Goal: Check status: Check status

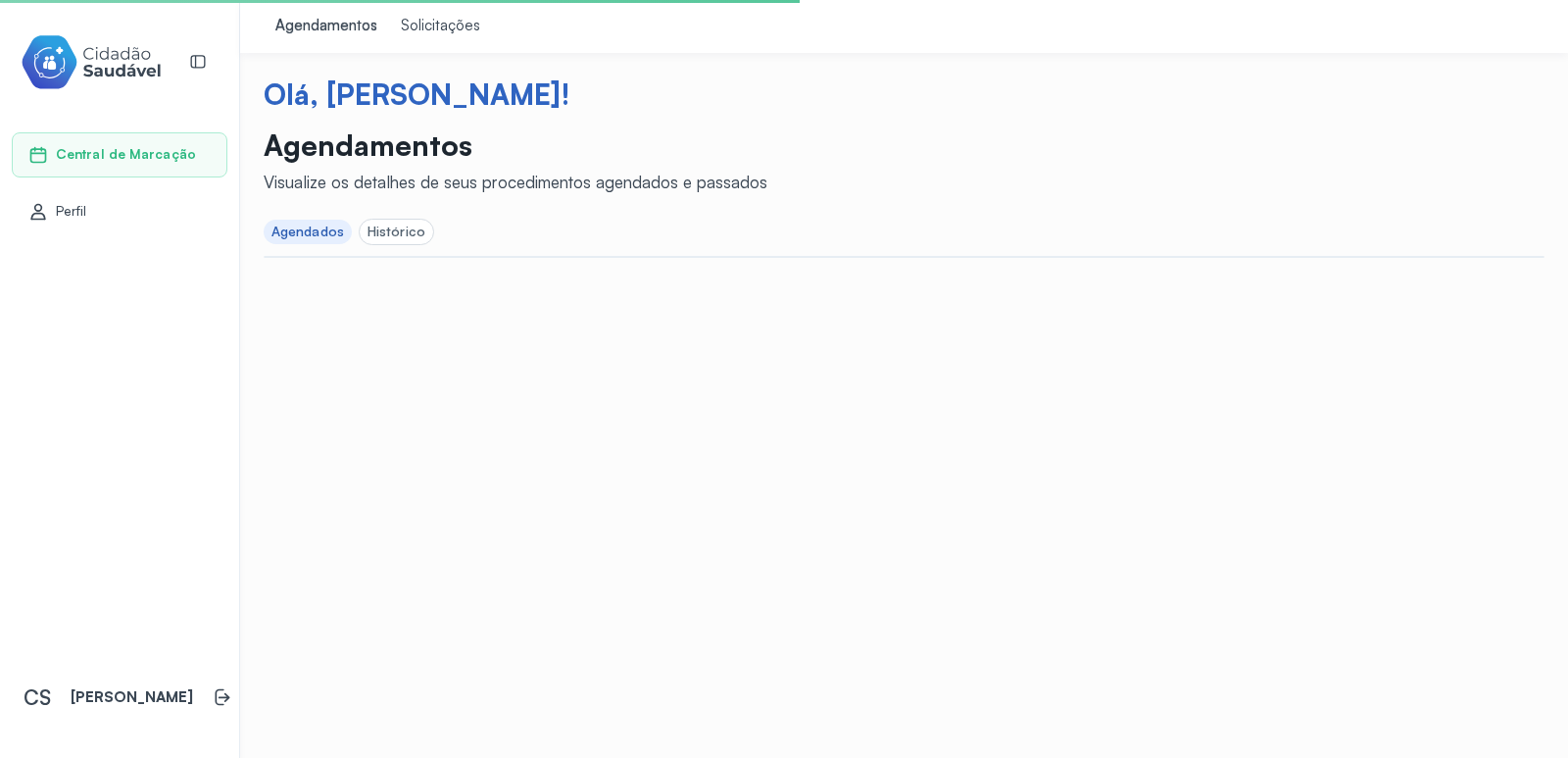
click at [462, 425] on div "Agendamentos Solicitações Olá, [PERSON_NAME]! Agendamentos Visualize os detalhe…" at bounding box center [904, 379] width 1327 height 758
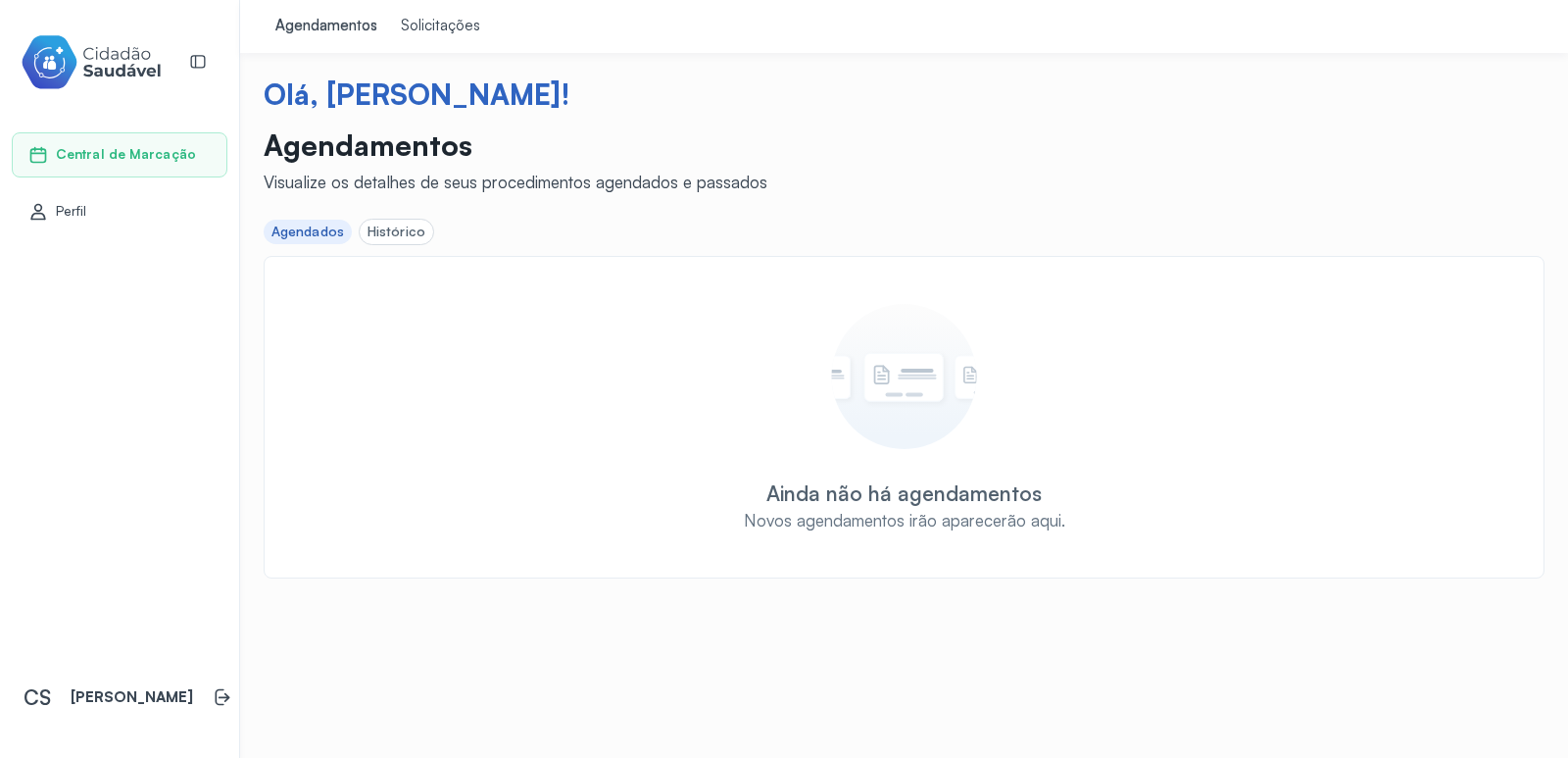
click at [420, 27] on div "Solicitações" at bounding box center [441, 27] width 80 height 20
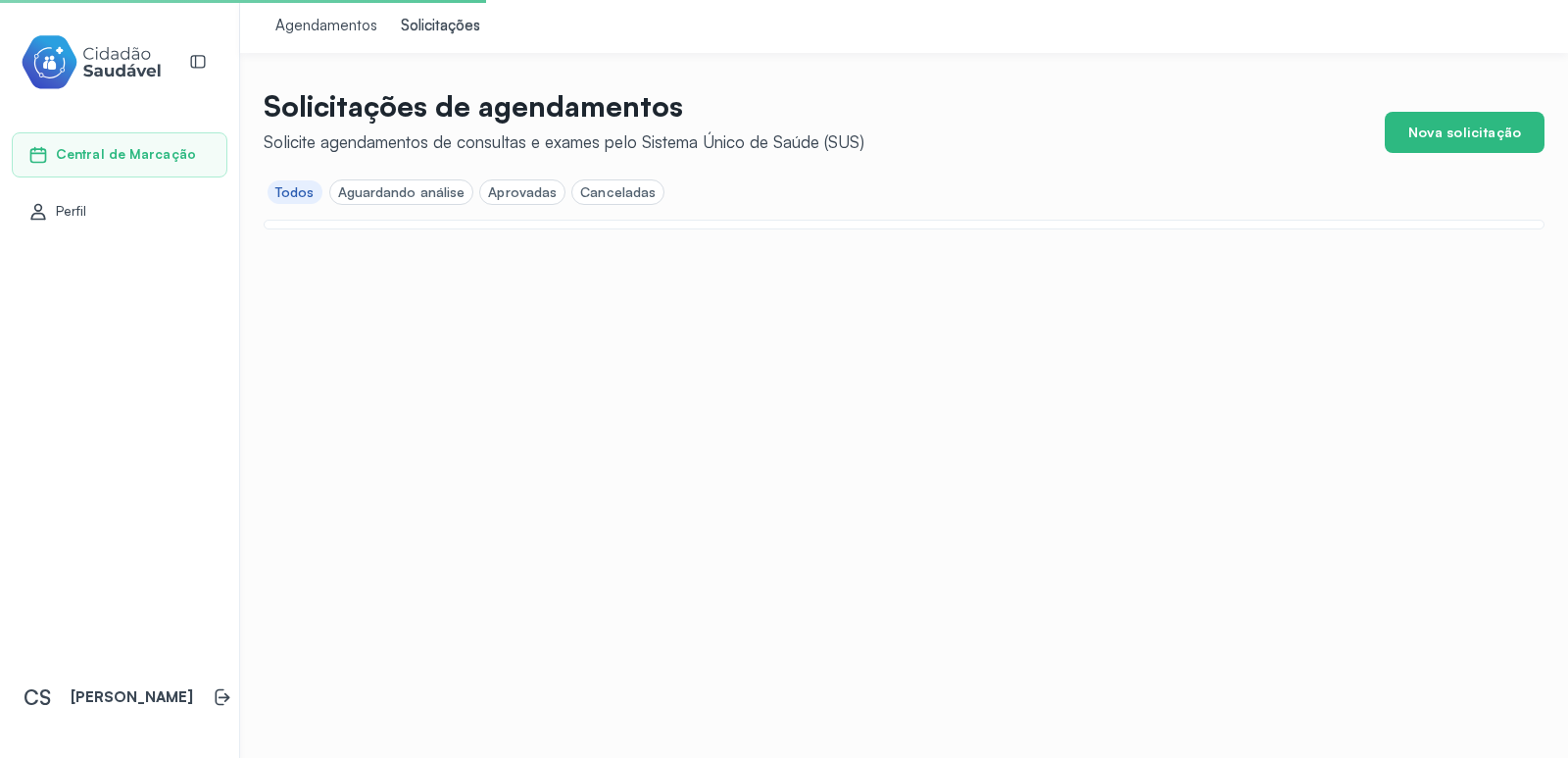
click at [399, 191] on div "Aguardando análise" at bounding box center [402, 193] width 128 height 17
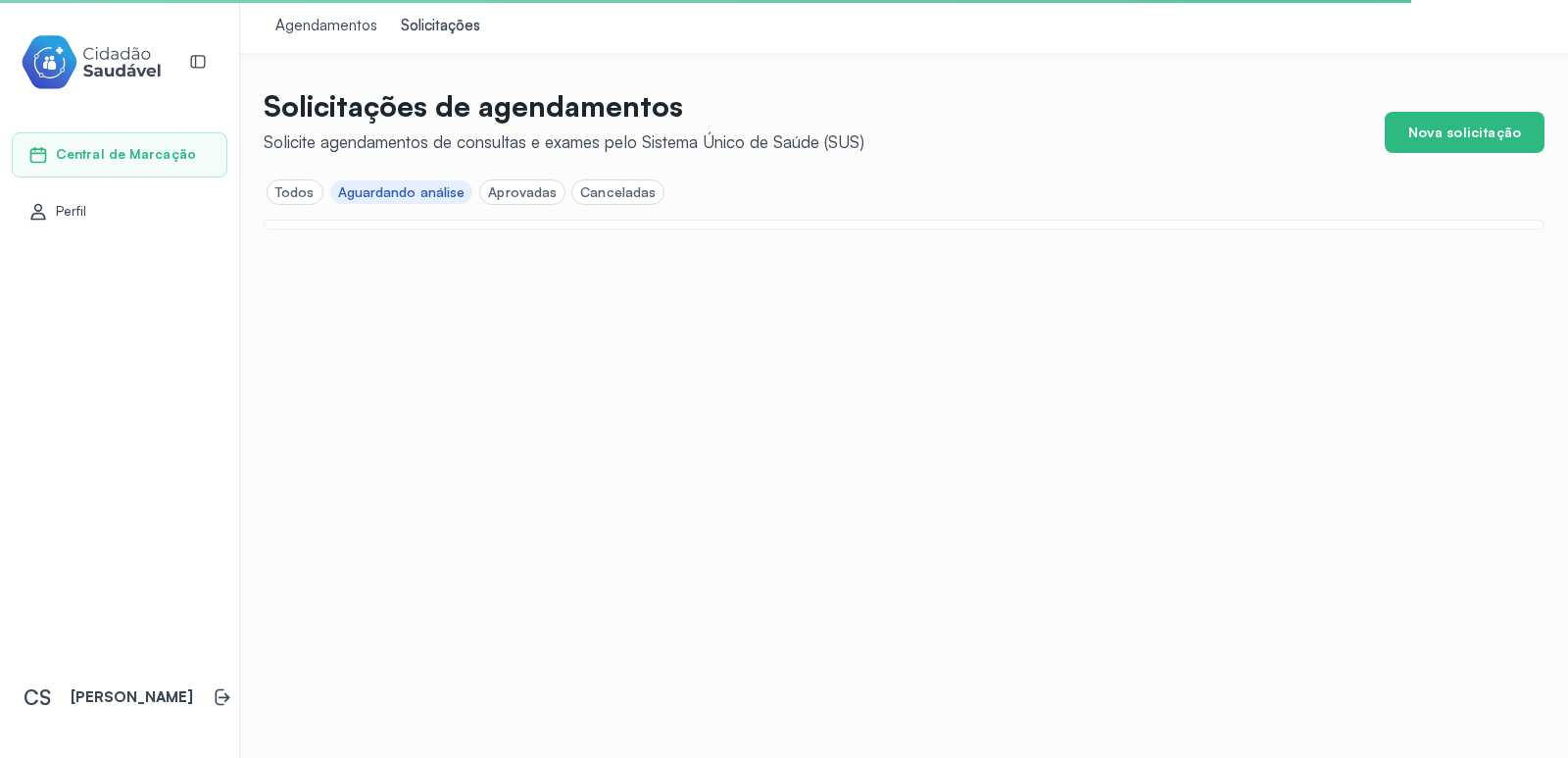
click at [405, 196] on div "Aguardando análise" at bounding box center [402, 193] width 128 height 17
click at [278, 188] on div "Todos" at bounding box center [294, 193] width 39 height 17
click at [389, 193] on div "Aguardando análise" at bounding box center [402, 193] width 128 height 17
click at [528, 192] on div "Aprovadas" at bounding box center [522, 193] width 69 height 17
click at [430, 193] on div "Aguardando análise" at bounding box center [402, 193] width 128 height 17
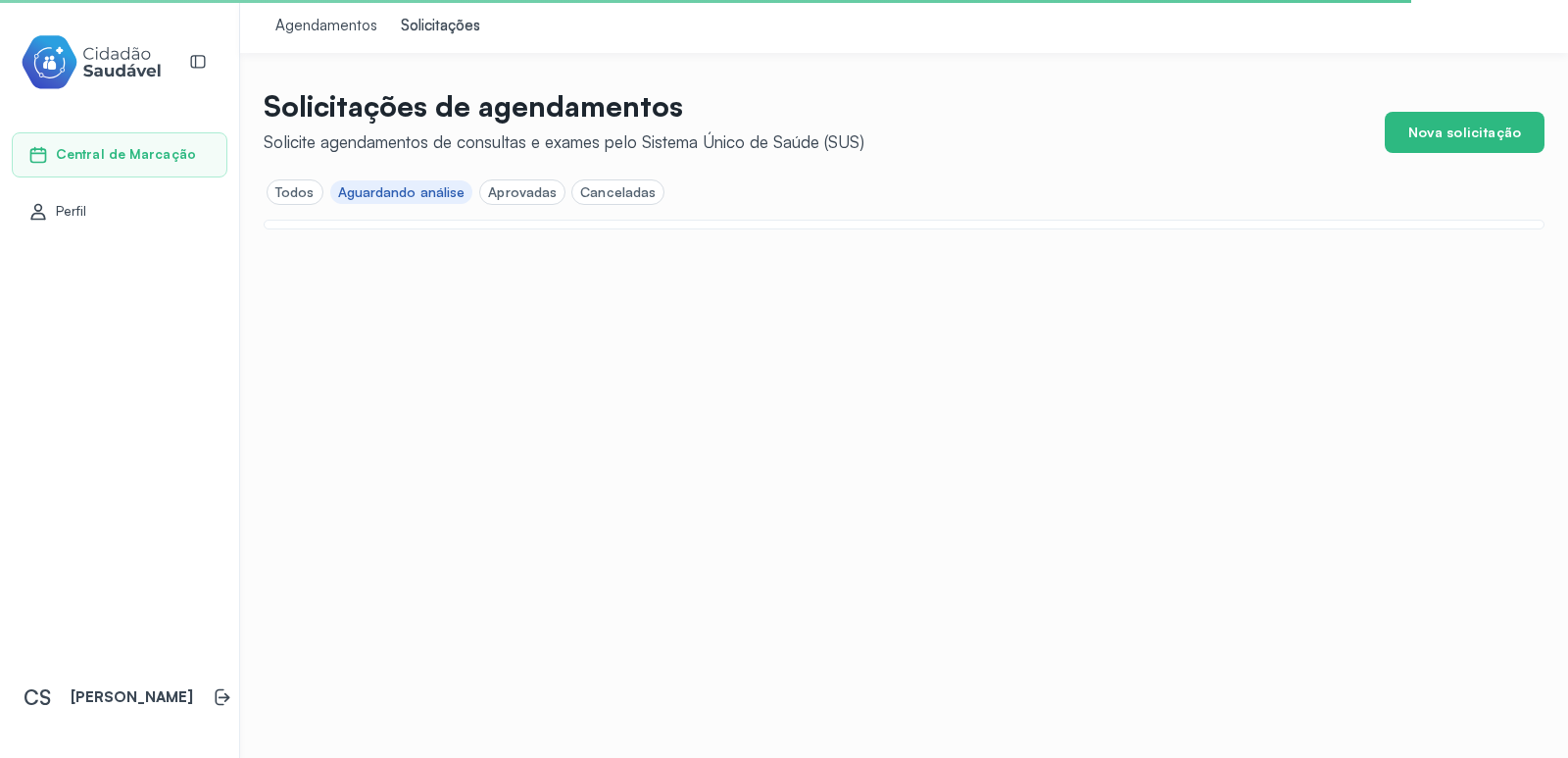
click at [284, 193] on div "Todos" at bounding box center [294, 193] width 39 height 17
click at [126, 152] on span "Central de Marcação" at bounding box center [126, 154] width 140 height 17
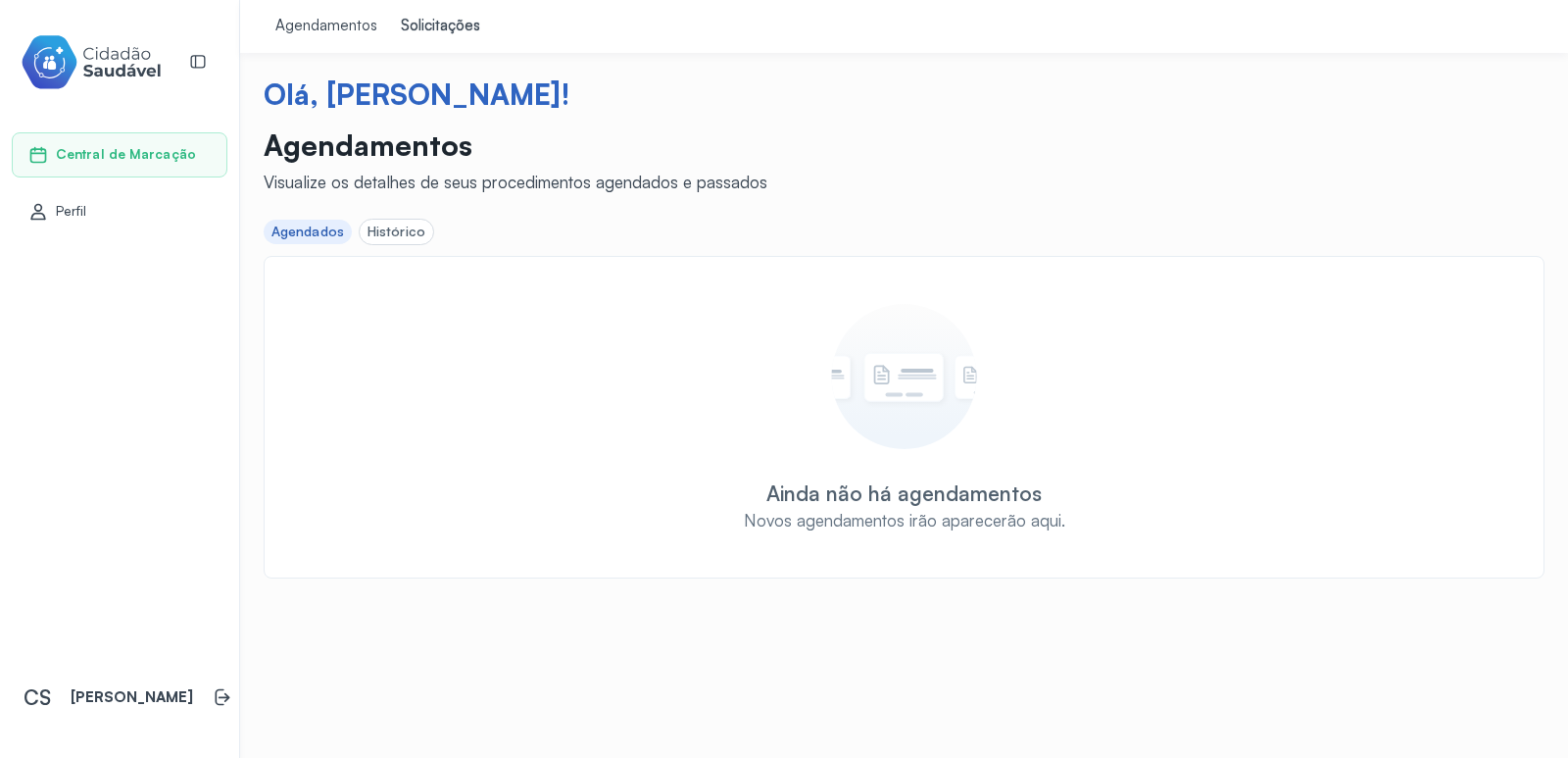
click at [401, 230] on div "Histórico" at bounding box center [396, 232] width 58 height 17
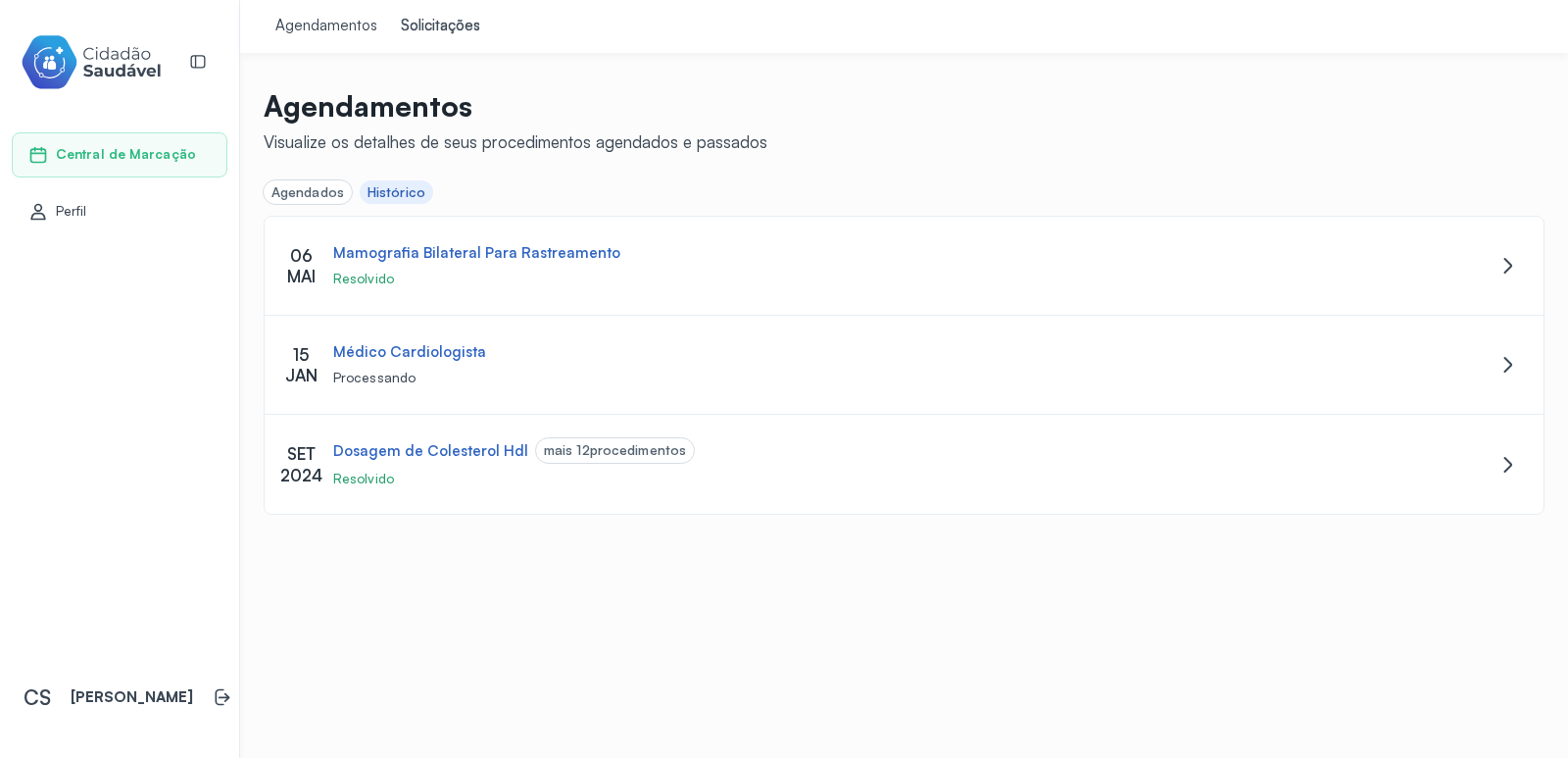
click at [298, 27] on div "Agendamentos" at bounding box center [326, 27] width 102 height 20
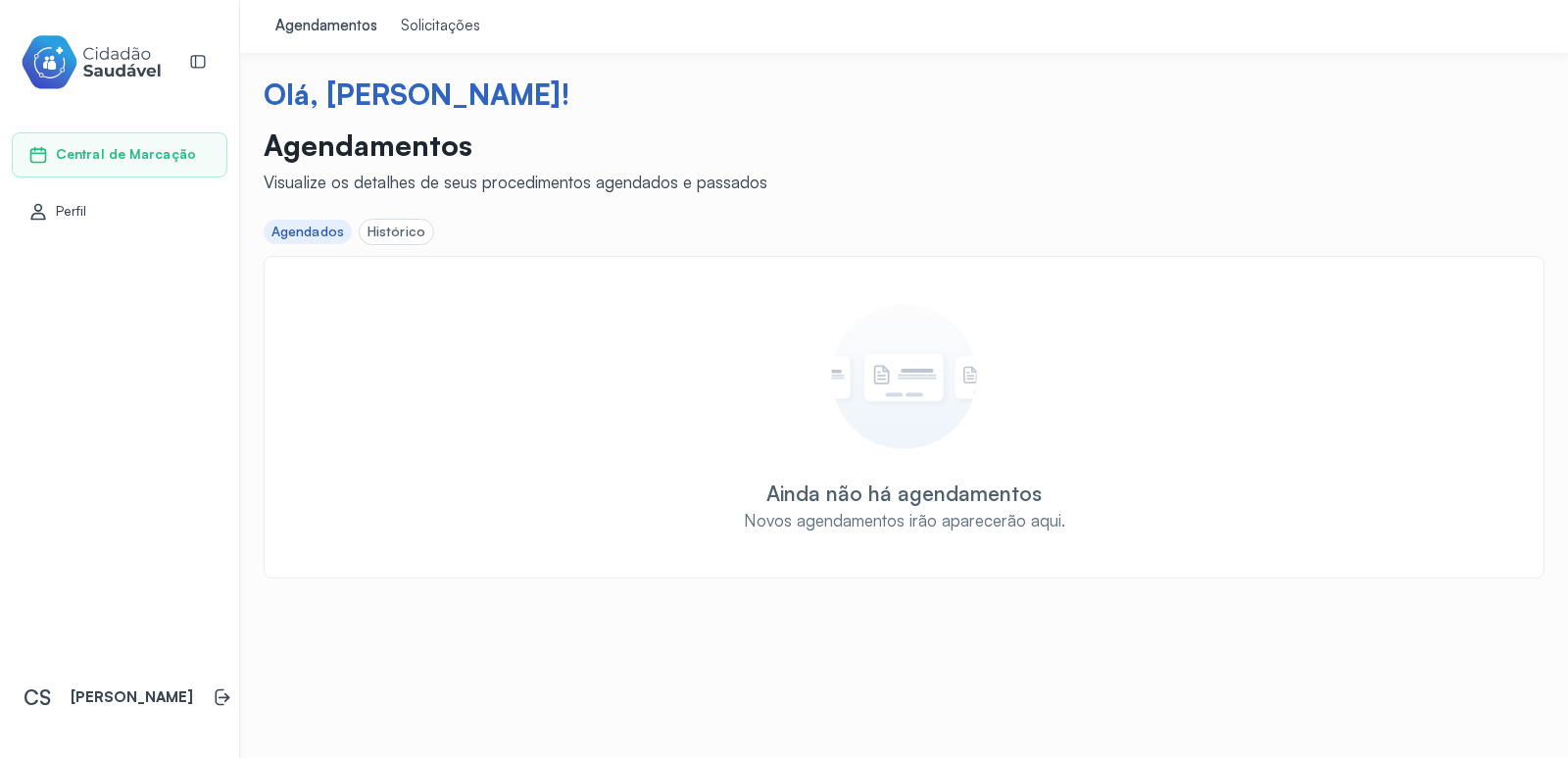
click at [399, 229] on div "Histórico" at bounding box center [396, 232] width 58 height 17
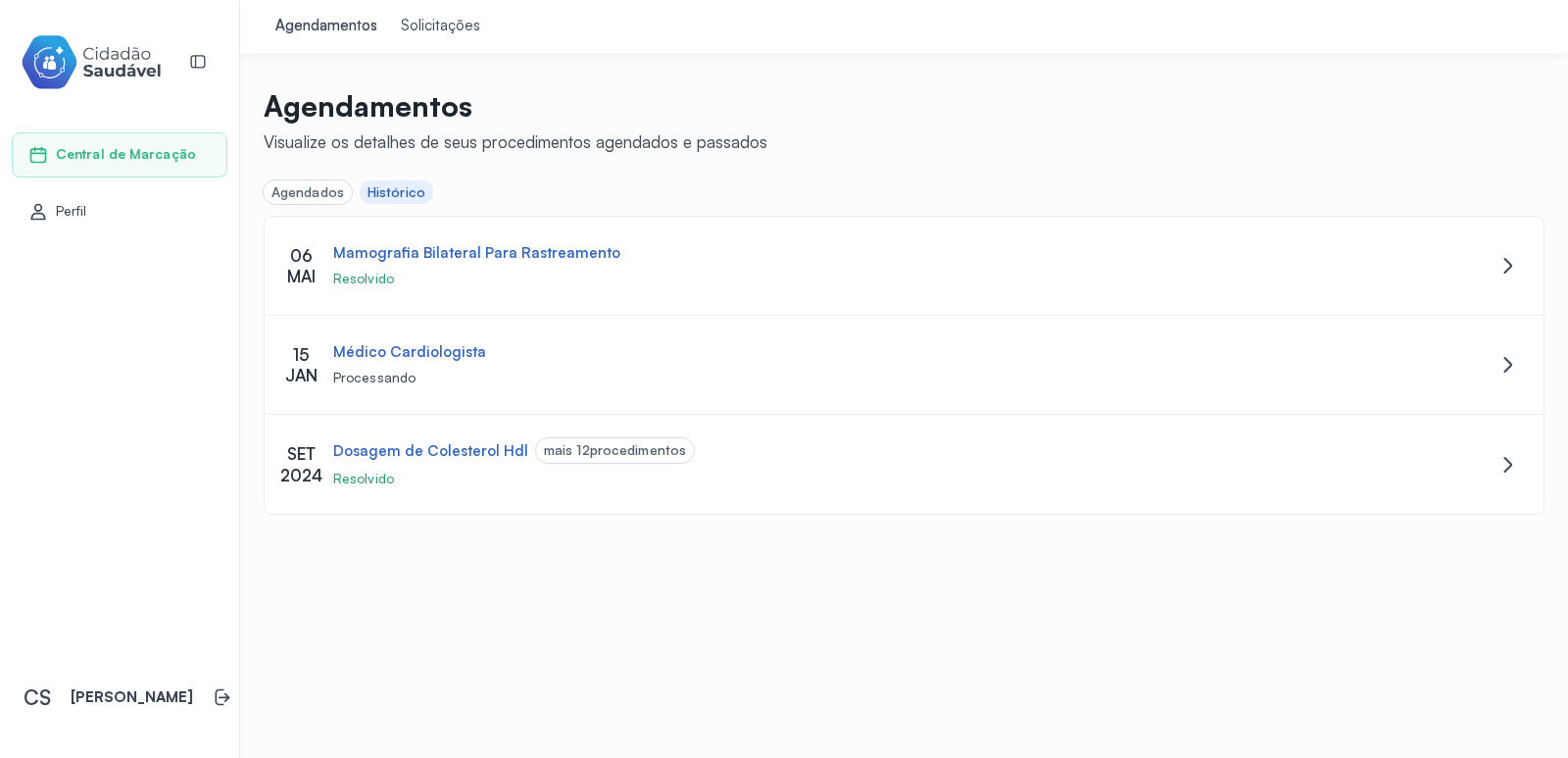
click at [423, 17] on div "Solicitações" at bounding box center [441, 27] width 80 height 20
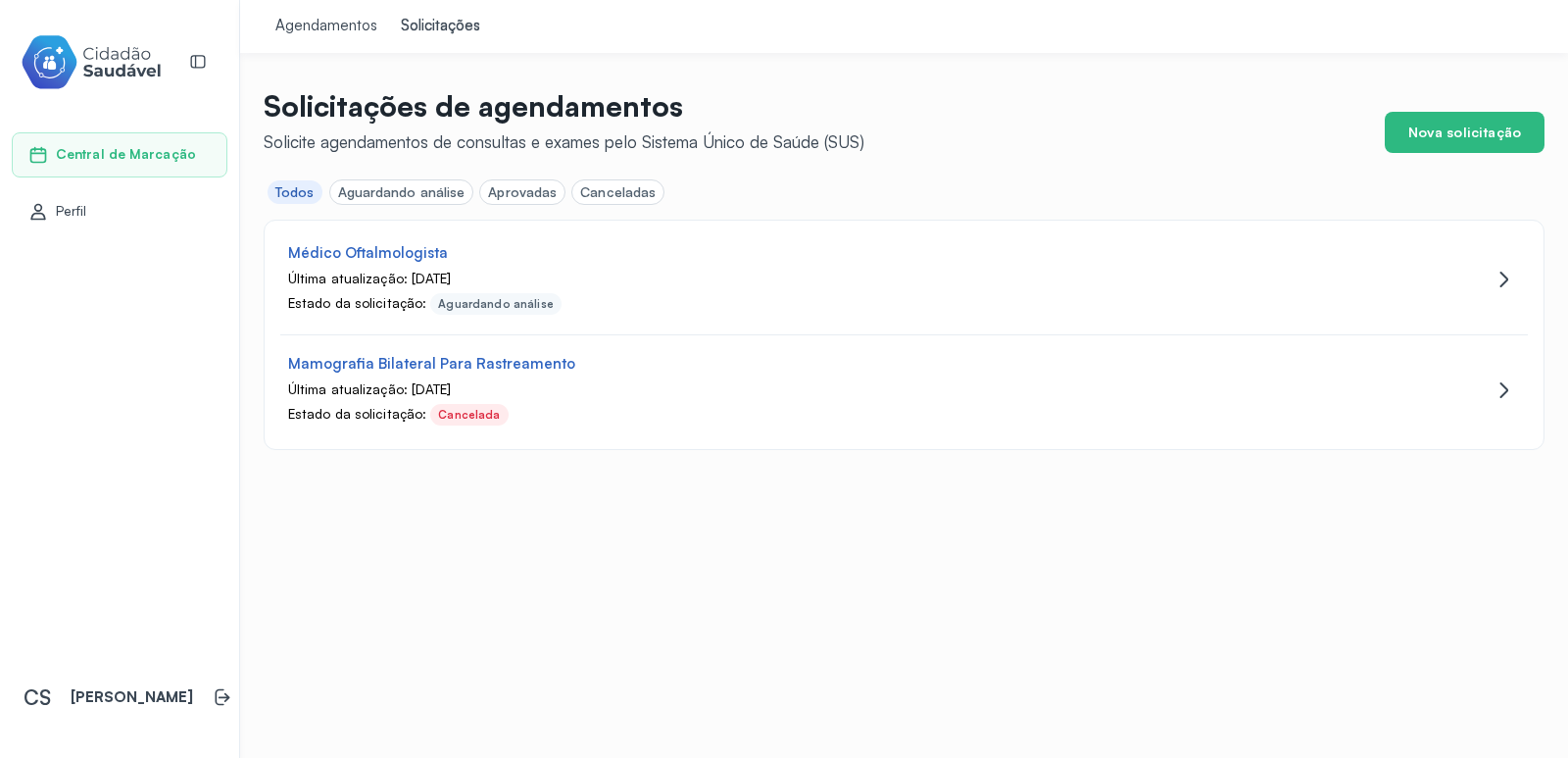
click at [407, 192] on div "Aguardando análise" at bounding box center [402, 193] width 128 height 17
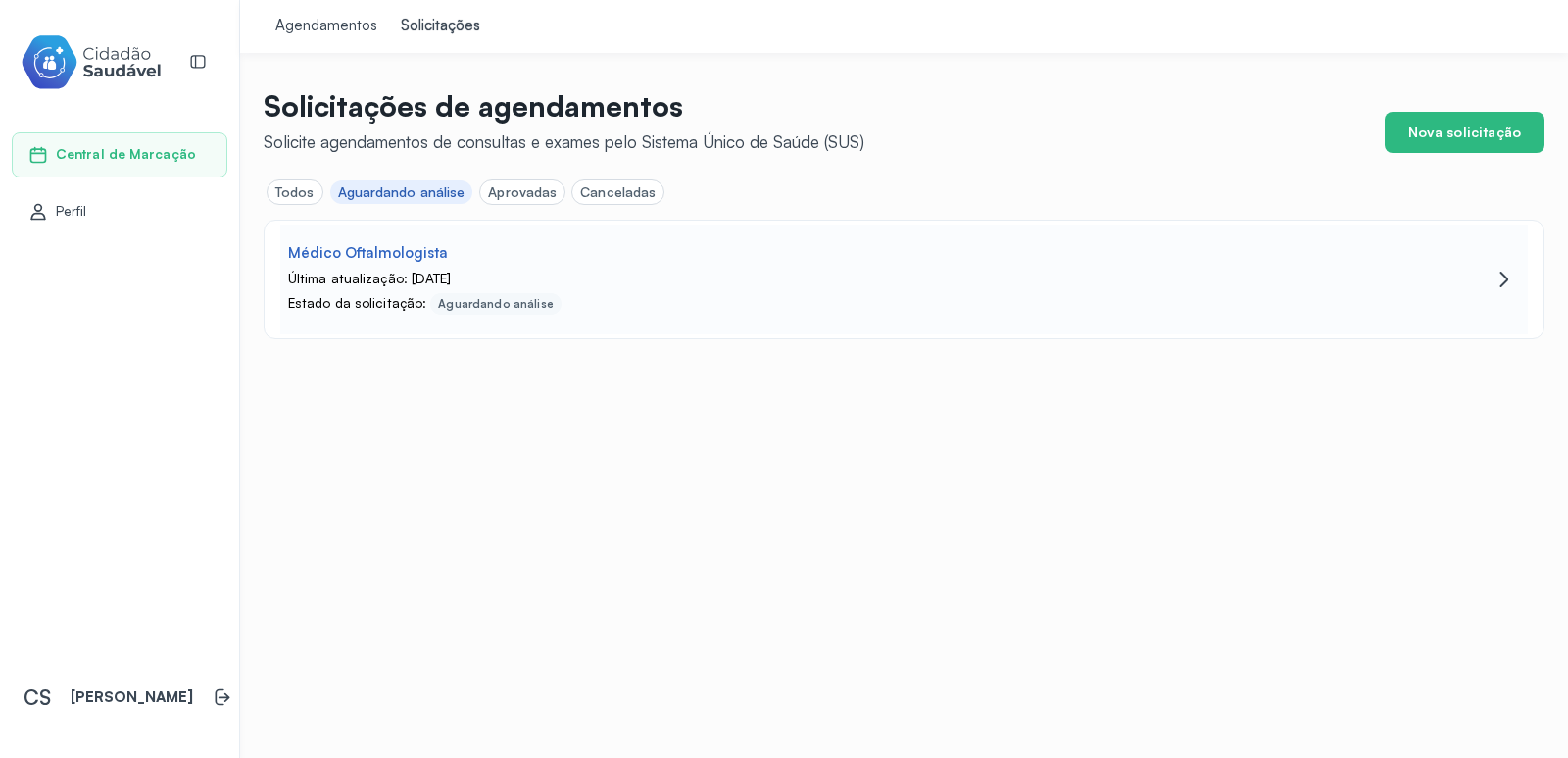
click at [395, 255] on div "Médico Oftalmologista" at bounding box center [368, 253] width 160 height 19
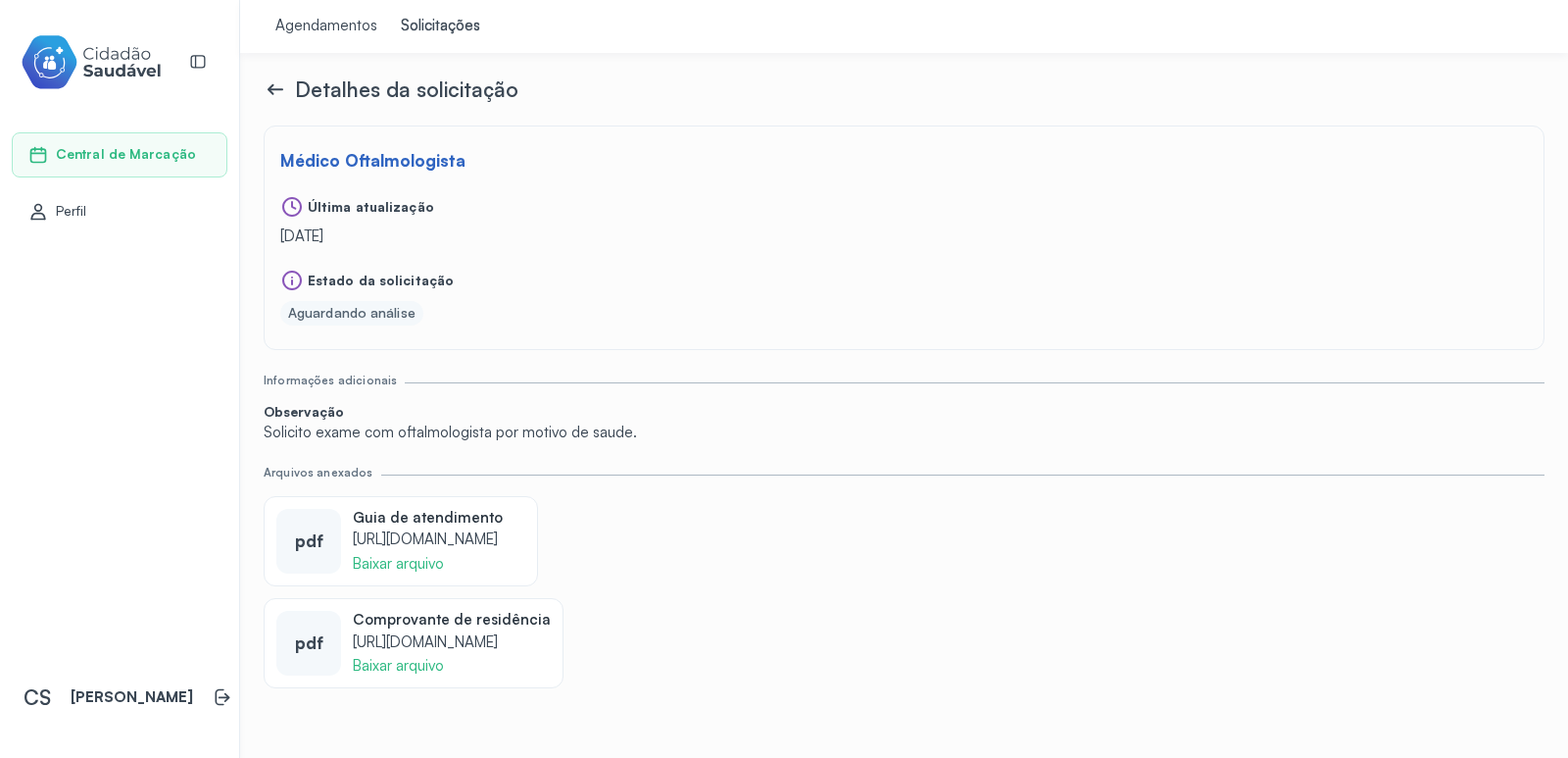
click at [291, 280] on icon at bounding box center [292, 281] width 24 height 25
click at [346, 316] on div "Aguardando análise" at bounding box center [352, 313] width 128 height 17
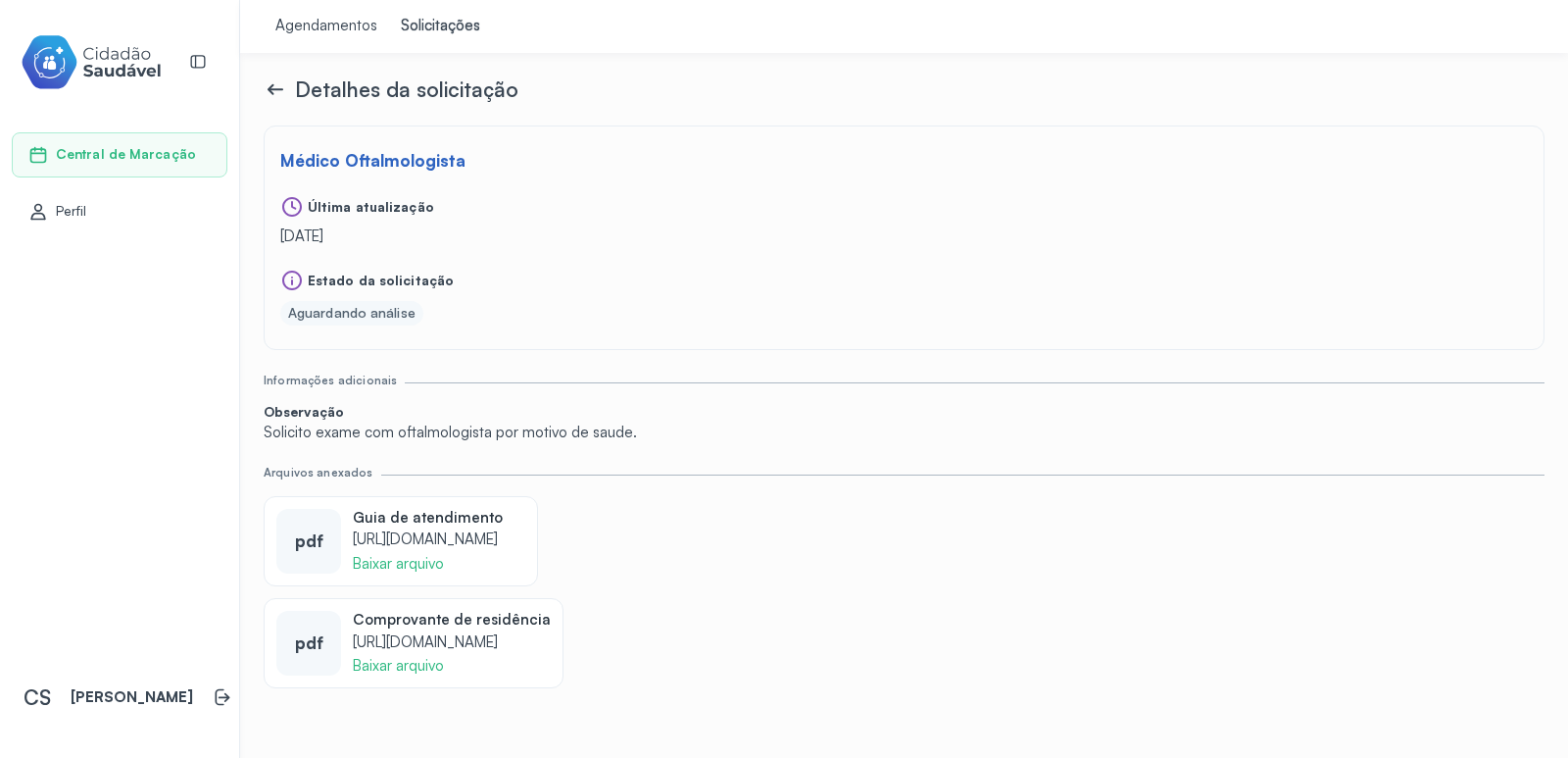
click at [109, 154] on span "Central de Marcação" at bounding box center [126, 154] width 140 height 17
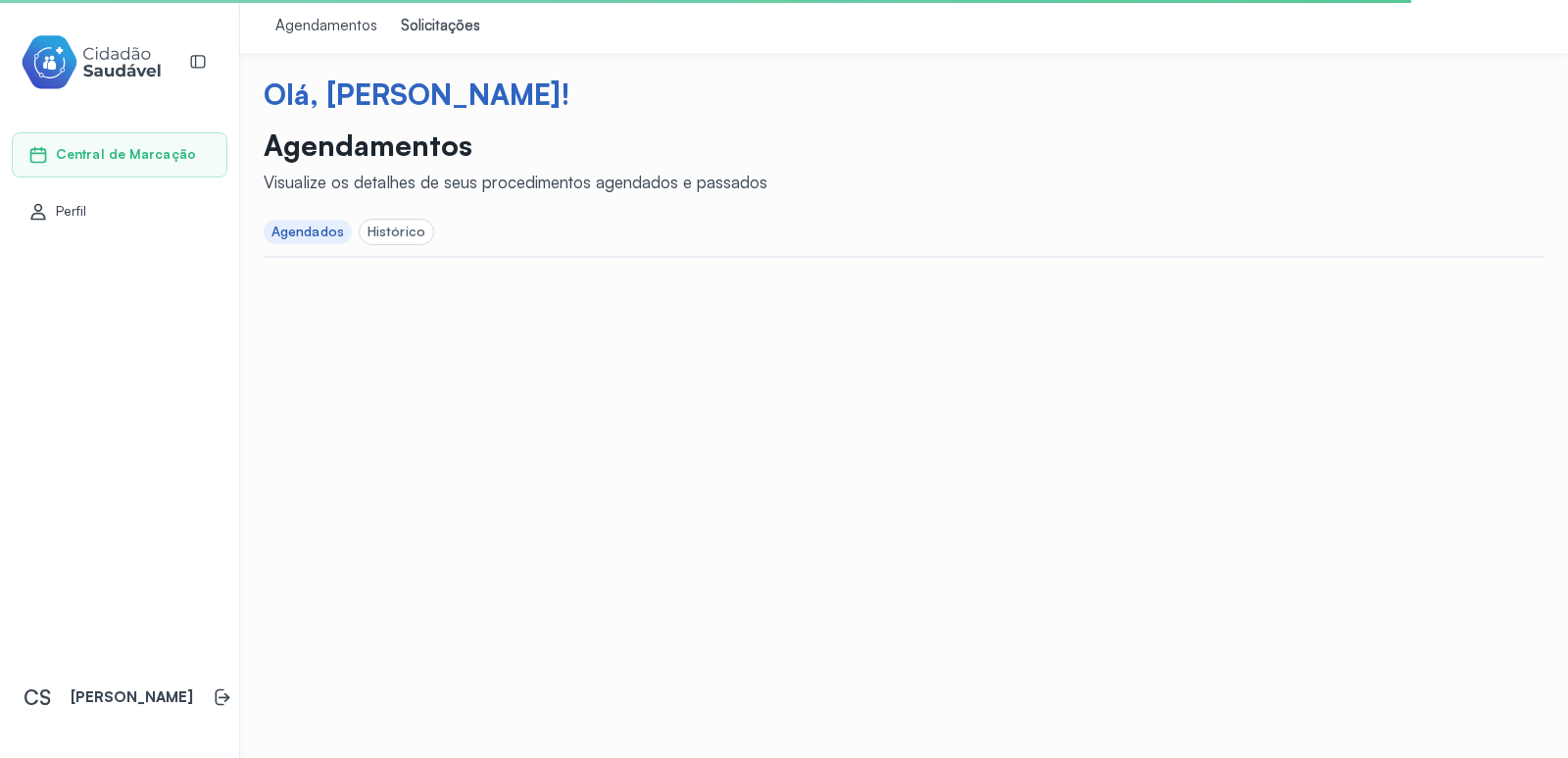
click at [67, 210] on span "Perfil" at bounding box center [71, 211] width 31 height 17
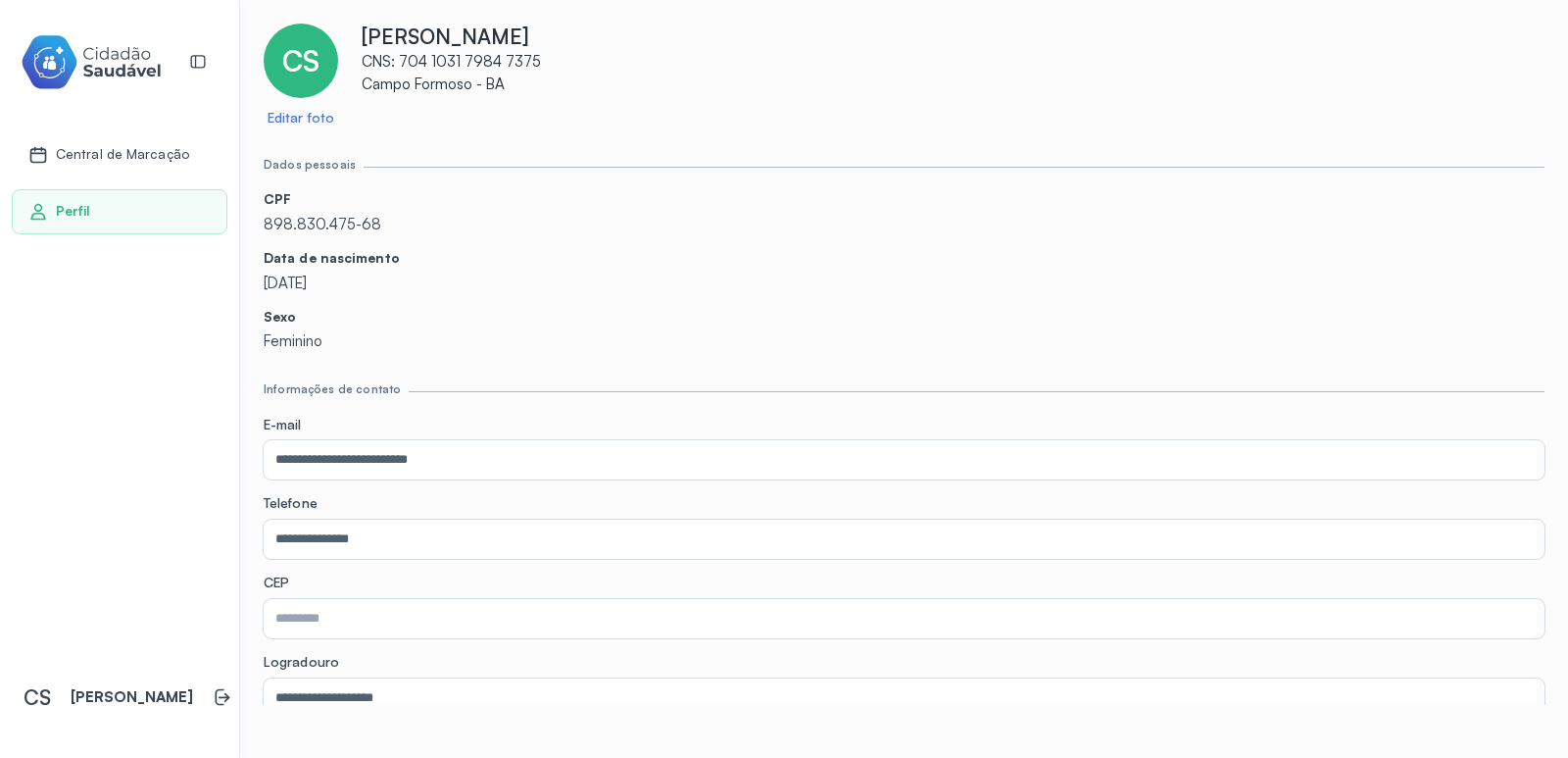
click at [310, 54] on span "CS" at bounding box center [300, 60] width 37 height 35
